Goal: Information Seeking & Learning: Learn about a topic

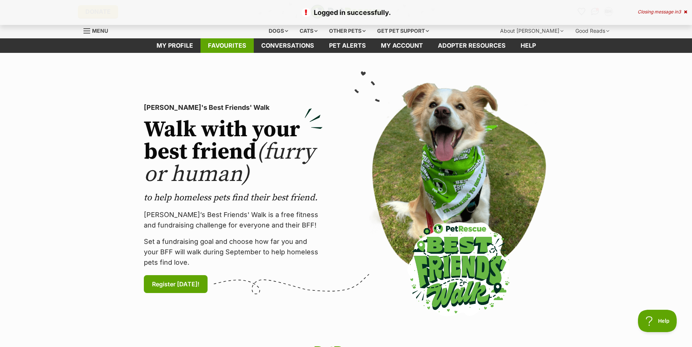
click at [219, 43] on link "Favourites" at bounding box center [227, 45] width 53 height 15
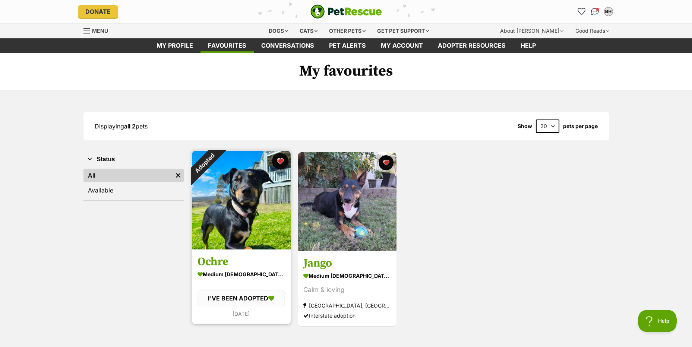
click at [280, 159] on button "favourite" at bounding box center [280, 161] width 16 height 16
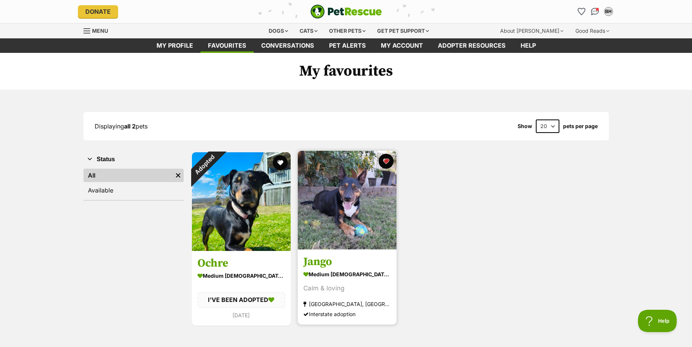
click at [351, 203] on img at bounding box center [347, 200] width 99 height 99
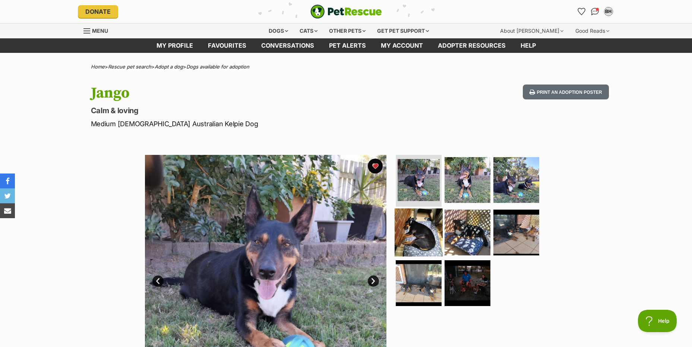
click at [417, 226] on img at bounding box center [419, 233] width 48 height 48
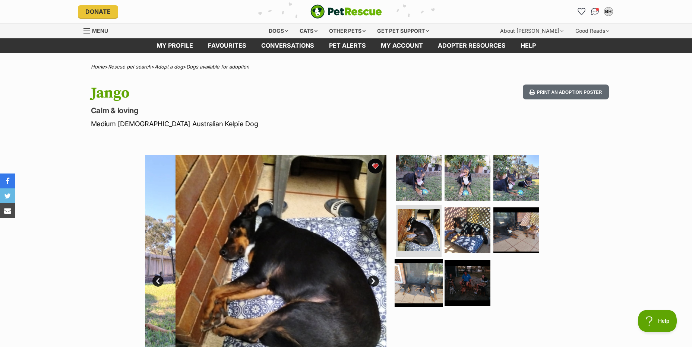
click at [415, 282] on img at bounding box center [419, 283] width 48 height 48
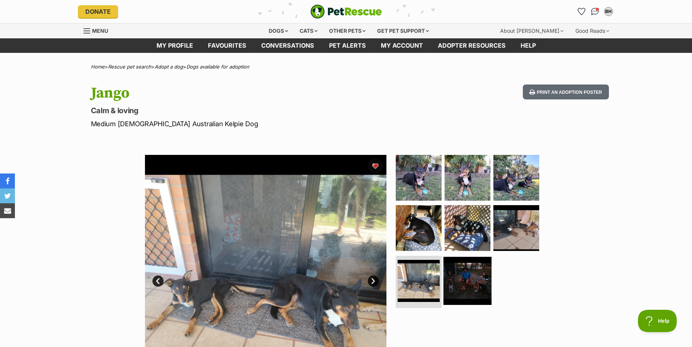
click at [469, 279] on img at bounding box center [467, 281] width 48 height 48
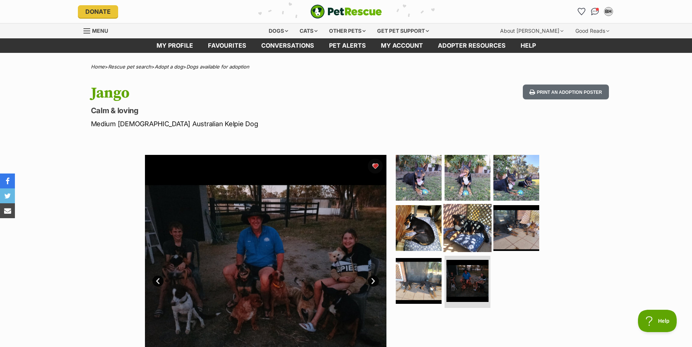
click at [483, 224] on img at bounding box center [467, 228] width 48 height 48
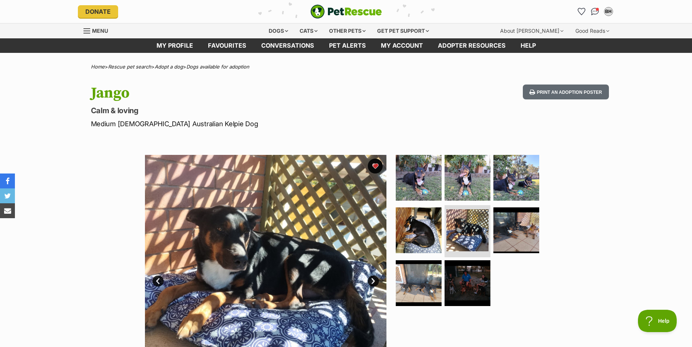
click at [126, 251] on div "Available 5 of 8 images 5 of 8 images 5 of 8 images 5 of 8 images 5 of 8 images…" at bounding box center [346, 270] width 692 height 253
click at [288, 30] on div "Dogs" at bounding box center [278, 30] width 30 height 15
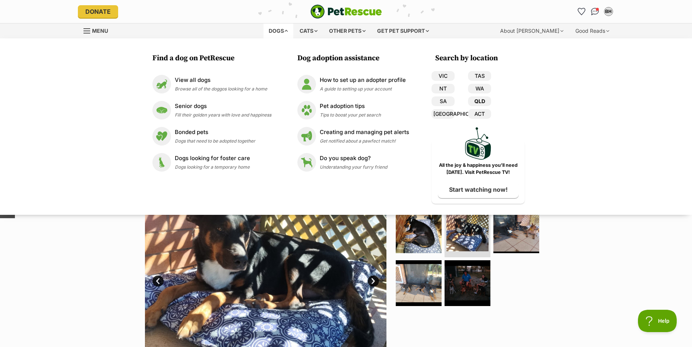
click at [478, 101] on link "QLD" at bounding box center [479, 102] width 23 height 10
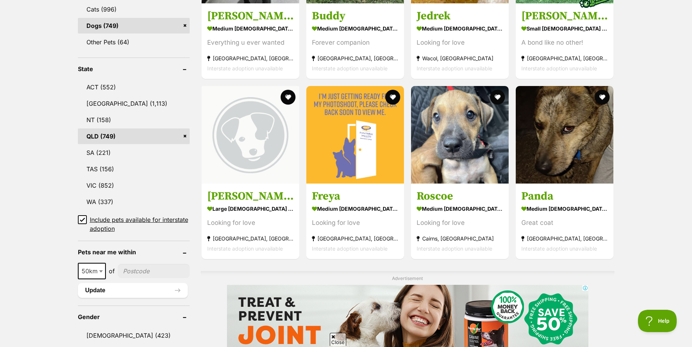
click at [100, 270] on span at bounding box center [101, 271] width 7 height 16
select select "250"
click at [134, 272] on input"] "postcode" at bounding box center [155, 271] width 68 height 14
type input"] "4130"
click at [105, 290] on button "Update" at bounding box center [133, 290] width 110 height 15
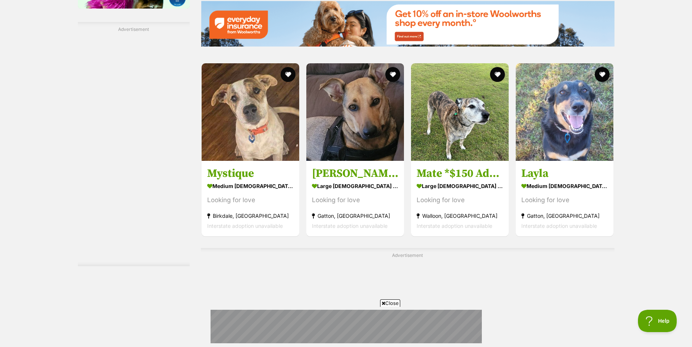
scroll to position [1118, 0]
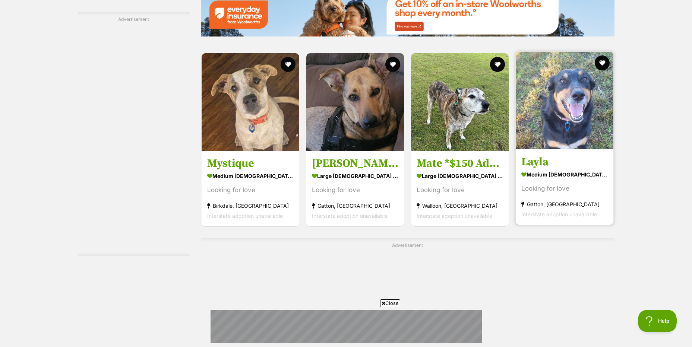
click at [589, 104] on img at bounding box center [565, 101] width 98 height 98
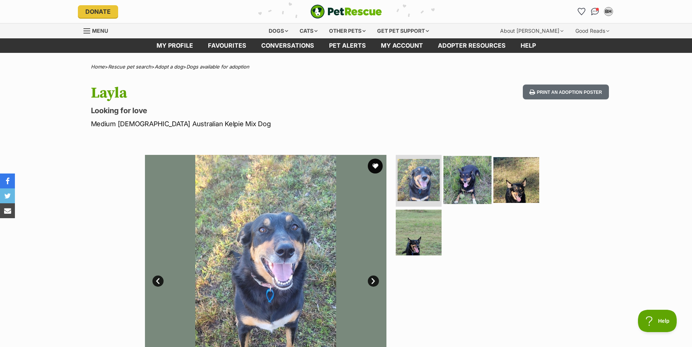
click at [465, 190] on img at bounding box center [467, 180] width 48 height 48
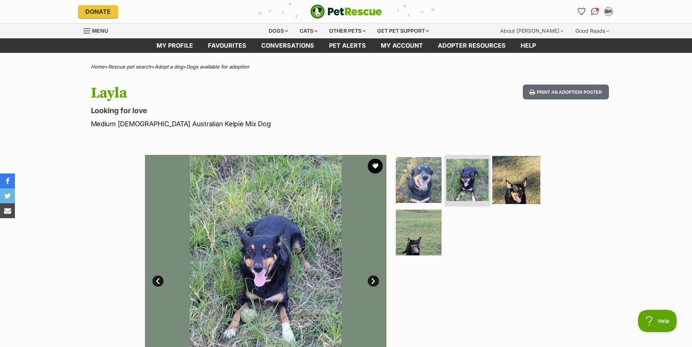
click at [513, 186] on img at bounding box center [516, 180] width 48 height 48
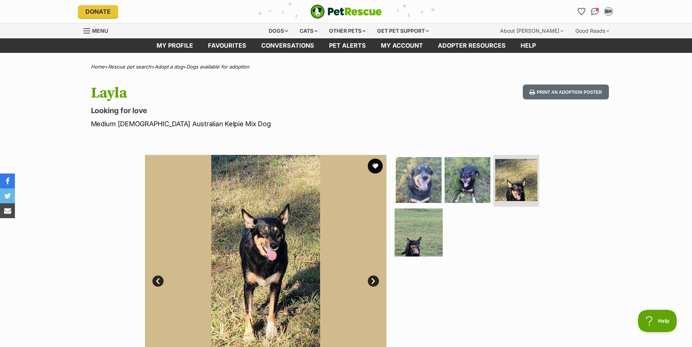
click at [422, 236] on img at bounding box center [419, 233] width 48 height 48
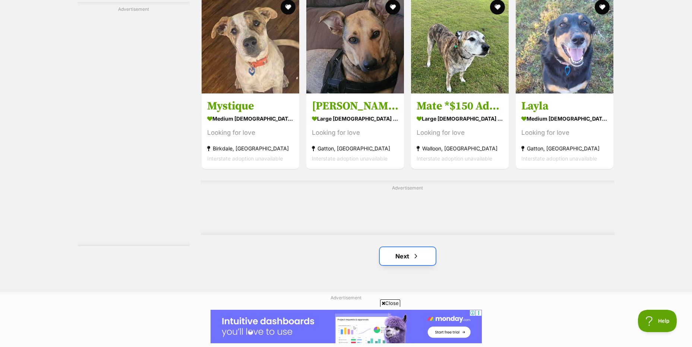
click at [400, 256] on link "Next" at bounding box center [408, 256] width 56 height 18
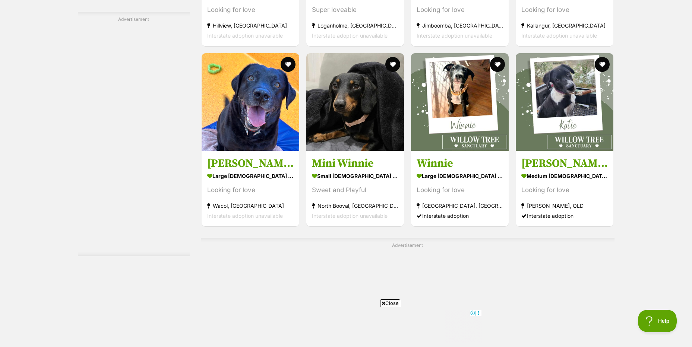
scroll to position [1230, 0]
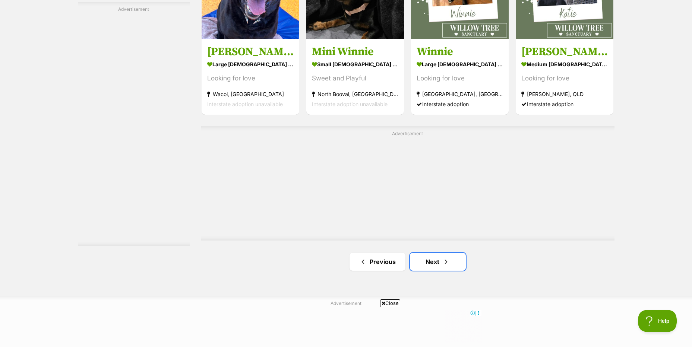
drag, startPoint x: 435, startPoint y: 262, endPoint x: 425, endPoint y: 246, distance: 19.6
click at [435, 262] on link "Next" at bounding box center [438, 262] width 56 height 18
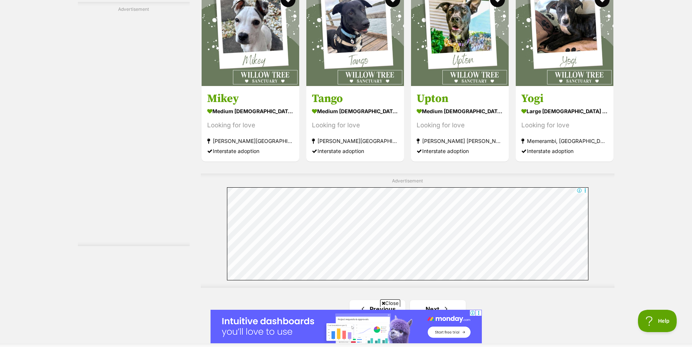
scroll to position [1342, 0]
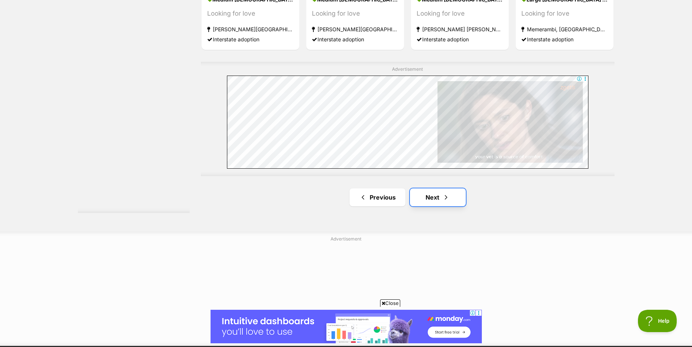
click at [435, 196] on link "Next" at bounding box center [438, 198] width 56 height 18
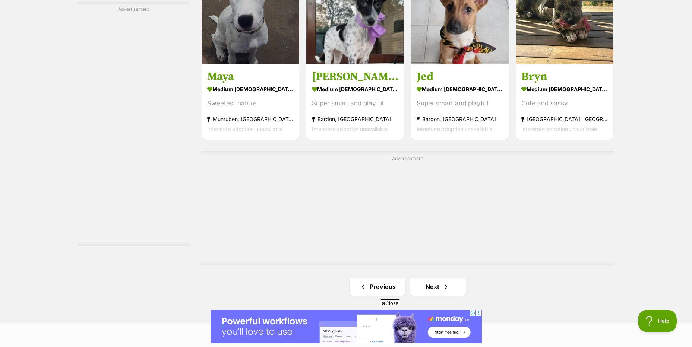
scroll to position [1230, 0]
